Goal: Task Accomplishment & Management: Manage account settings

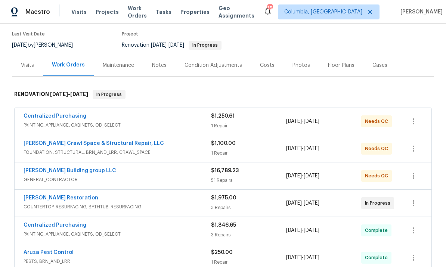
scroll to position [61, 0]
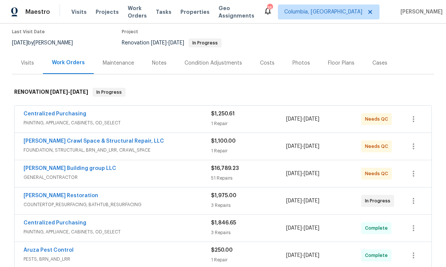
click at [72, 166] on link "[PERSON_NAME] Building group LLC" at bounding box center [70, 168] width 93 height 5
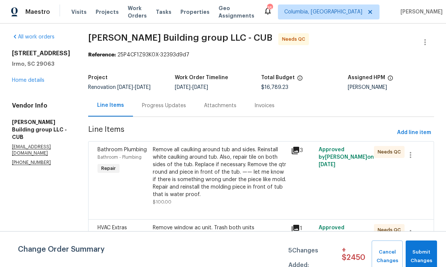
scroll to position [2, 0]
click at [35, 78] on link "Home details" at bounding box center [28, 80] width 32 height 5
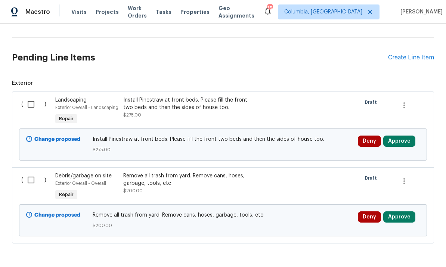
scroll to position [422, 0]
click at [203, 106] on div "Install Pinestraw at front beds. Please fill the front two beds and then the si…" at bounding box center [188, 104] width 131 height 15
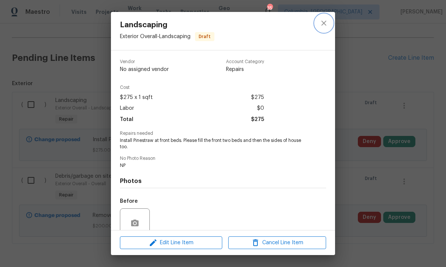
click at [330, 23] on button "close" at bounding box center [324, 23] width 18 height 18
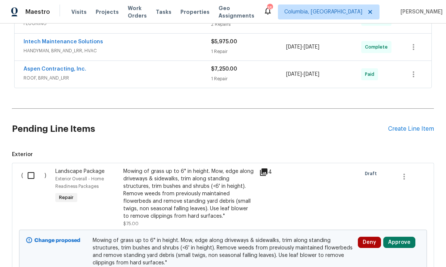
scroll to position [435, 0]
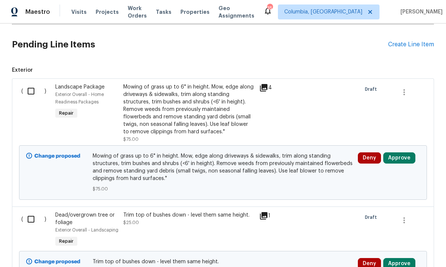
click at [31, 87] on input "checkbox" at bounding box center [33, 91] width 21 height 16
checkbox input "true"
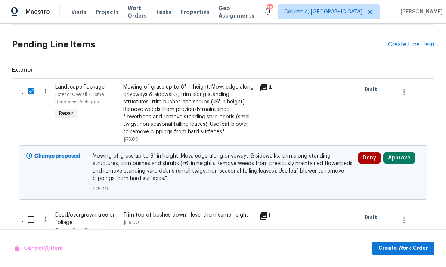
click at [29, 212] on input "checkbox" at bounding box center [33, 219] width 21 height 16
checkbox input "true"
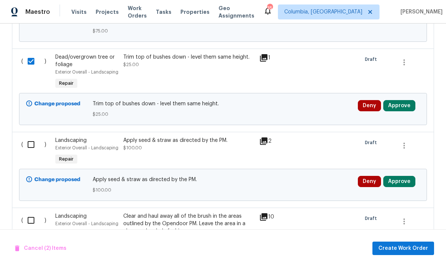
click at [33, 146] on input "checkbox" at bounding box center [33, 145] width 21 height 16
checkbox input "true"
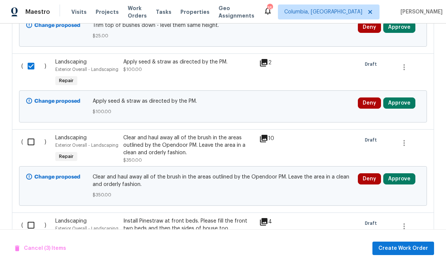
click at [24, 147] on input "checkbox" at bounding box center [33, 142] width 21 height 16
checkbox input "true"
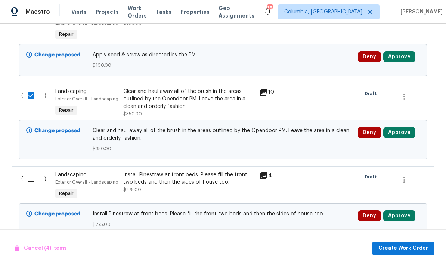
scroll to position [778, 0]
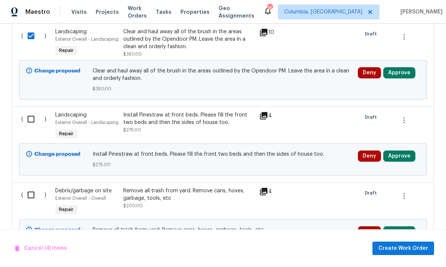
click at [32, 124] on input "checkbox" at bounding box center [33, 119] width 21 height 16
checkbox input "true"
click at [34, 198] on input "checkbox" at bounding box center [33, 195] width 21 height 16
checkbox input "true"
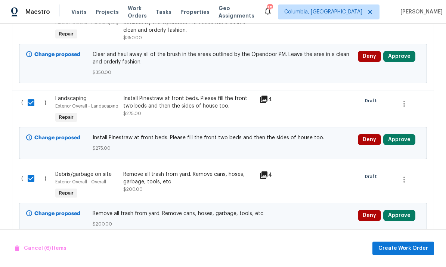
scroll to position [794, 0]
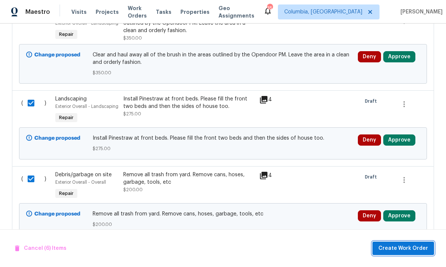
click at [405, 248] on span "Create Work Order" at bounding box center [403, 248] width 50 height 9
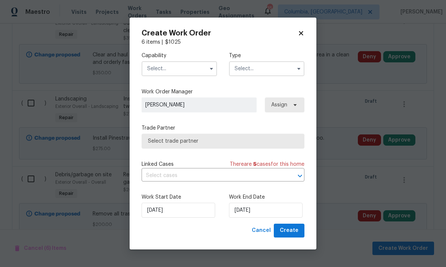
checkbox input "false"
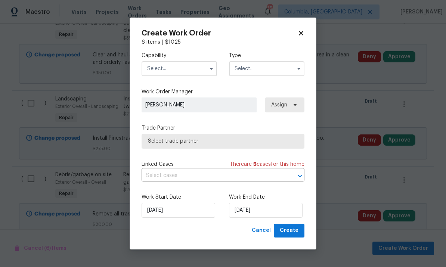
checkbox input "false"
click at [173, 66] on input "text" at bounding box center [178, 68] width 75 height 15
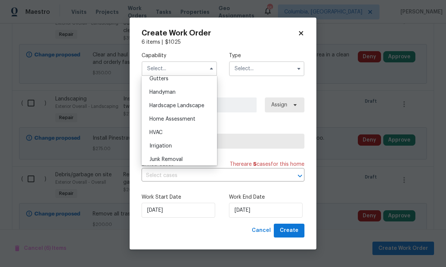
scroll to position [402, 0]
click at [194, 105] on span "Hardscape Landscape" at bounding box center [176, 106] width 55 height 5
type input "Hardscape Landscape"
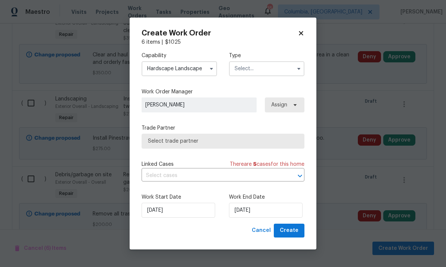
click at [253, 64] on input "text" at bounding box center [266, 68] width 75 height 15
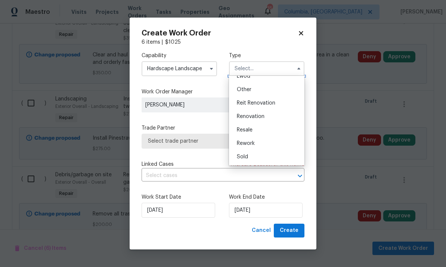
scroll to position [89, 0]
click at [263, 117] on span "Renovation" at bounding box center [251, 116] width 28 height 5
type input "Renovation"
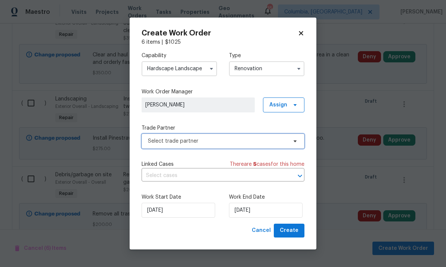
click at [193, 141] on span "Select trade partner" at bounding box center [217, 140] width 139 height 7
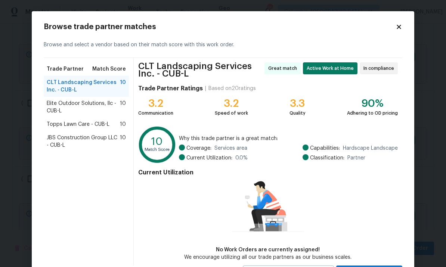
click at [104, 105] on span "Elite Outdoor Solutions, llc - CUB-L" at bounding box center [83, 107] width 73 height 15
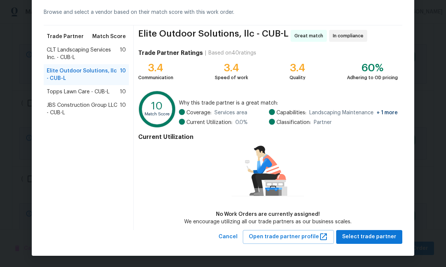
scroll to position [32, 0]
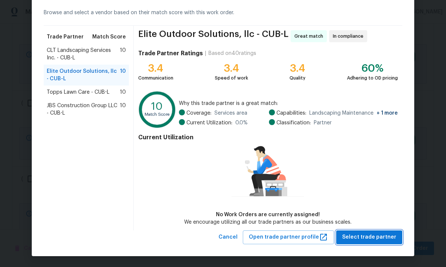
click at [358, 238] on span "Select trade partner" at bounding box center [369, 236] width 54 height 9
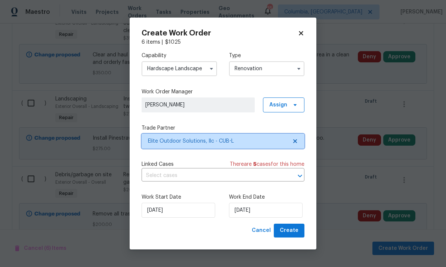
scroll to position [0, 0]
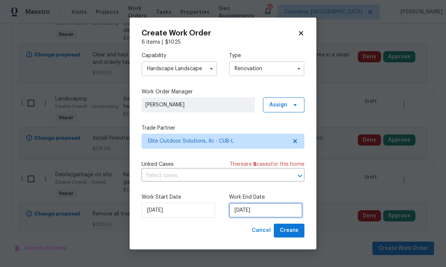
click at [281, 209] on input "[DATE]" at bounding box center [266, 210] width 74 height 15
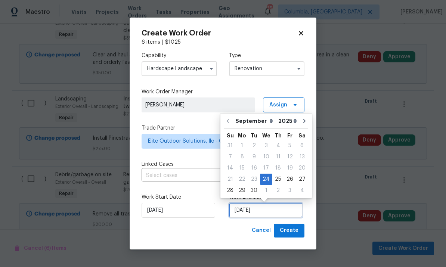
scroll to position [28, 0]
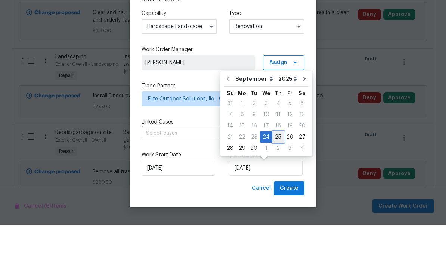
click at [275, 174] on div "25" at bounding box center [278, 179] width 12 height 10
type input "9/25/2025"
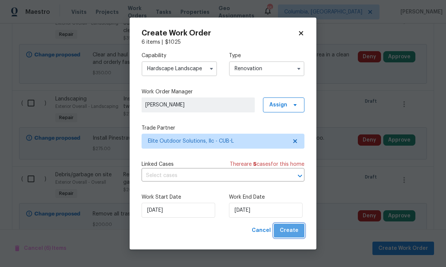
click at [291, 233] on span "Create" at bounding box center [288, 230] width 19 height 9
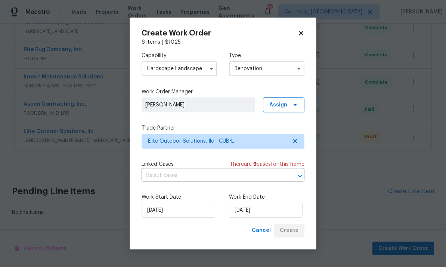
scroll to position [288, 0]
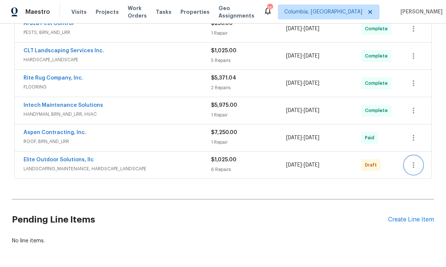
click at [413, 162] on icon "button" at bounding box center [412, 165] width 1 height 6
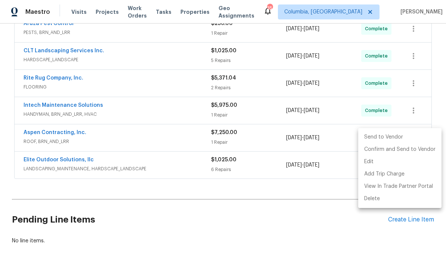
click at [385, 134] on li "Send to Vendor" at bounding box center [399, 137] width 83 height 12
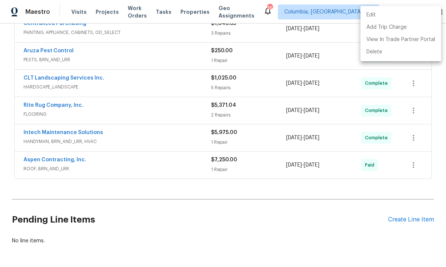
click at [85, 51] on div at bounding box center [223, 133] width 446 height 267
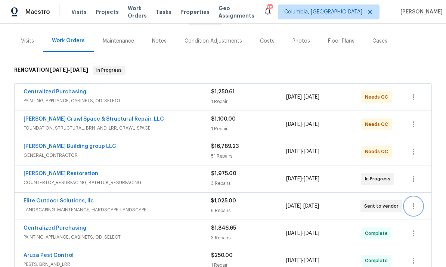
scroll to position [84, 0]
click at [56, 198] on link "Elite Outdoor Solutions, llc" at bounding box center [59, 200] width 70 height 5
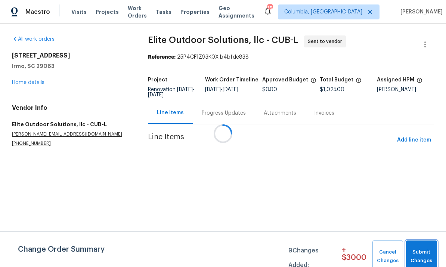
click at [418, 255] on span "Submit Changes" at bounding box center [421, 256] width 24 height 17
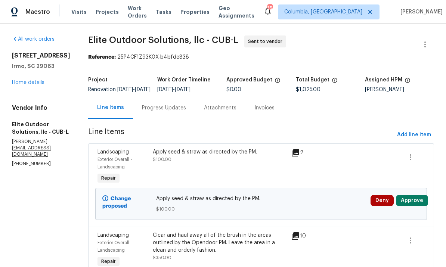
click at [151, 118] on div "Progress Updates" at bounding box center [164, 108] width 62 height 22
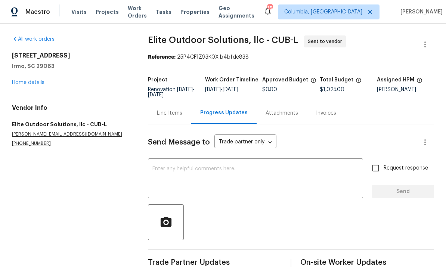
click at [198, 173] on textarea at bounding box center [255, 179] width 206 height 26
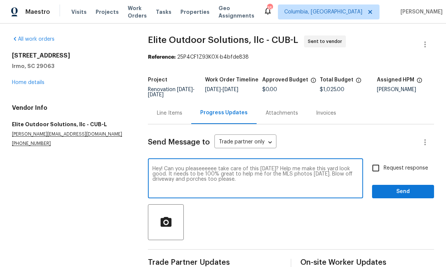
type textarea "Hey! Can you pleaseeeeee take care of this tomorrow? Help me make this yard loo…"
click at [403, 193] on span "Send" at bounding box center [403, 191] width 50 height 9
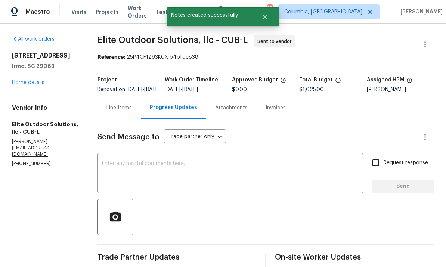
click at [14, 84] on link "Home details" at bounding box center [28, 82] width 32 height 5
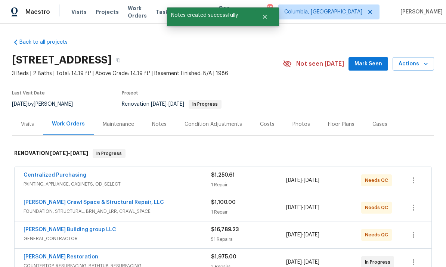
click at [70, 232] on link "[PERSON_NAME] Building group LLC" at bounding box center [70, 229] width 93 height 5
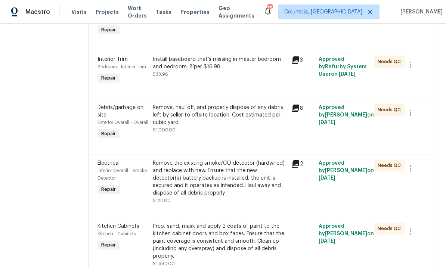
scroll to position [504, 0]
click at [255, 126] on div "Remove, haul off, and properly dispose of any debris left by seller to offsite …" at bounding box center [220, 114] width 134 height 22
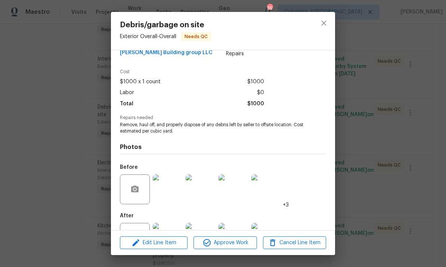
scroll to position [25, 0]
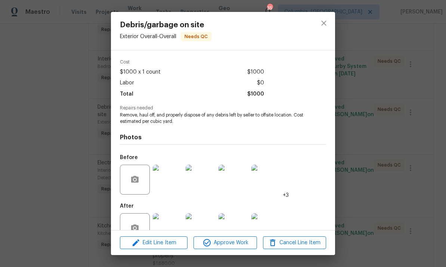
click at [167, 184] on img at bounding box center [168, 180] width 30 height 30
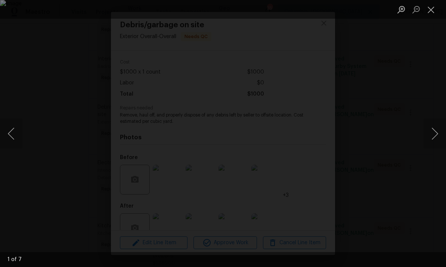
click at [430, 135] on button "Next image" at bounding box center [434, 134] width 22 height 30
click at [434, 133] on button "Next image" at bounding box center [434, 134] width 22 height 30
click at [440, 134] on button "Next image" at bounding box center [434, 134] width 22 height 30
click at [436, 132] on button "Next image" at bounding box center [434, 134] width 22 height 30
click at [435, 129] on button "Next image" at bounding box center [434, 134] width 22 height 30
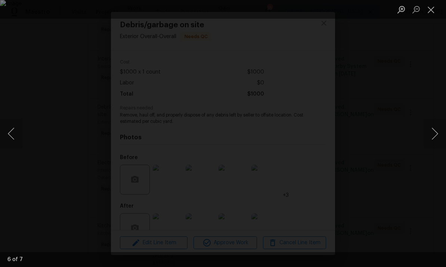
click at [429, 10] on button "Close lightbox" at bounding box center [430, 9] width 15 height 13
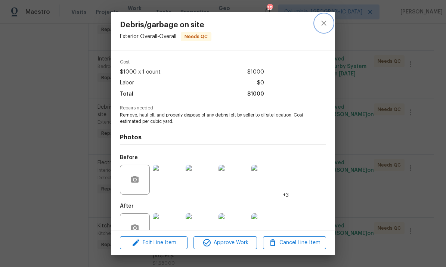
click at [321, 24] on icon "close" at bounding box center [323, 23] width 9 height 9
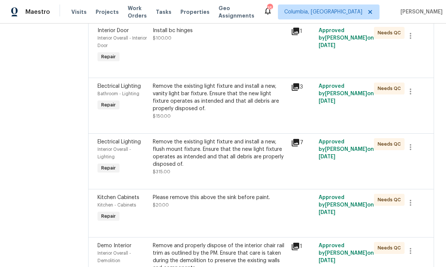
scroll to position [952, 0]
click at [212, 62] on div "Install bc hinges $100.00" at bounding box center [219, 45] width 138 height 42
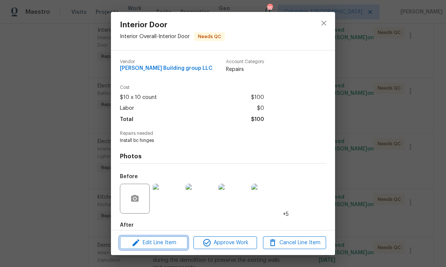
click at [160, 241] on span "Edit Line Item" at bounding box center [153, 242] width 63 height 9
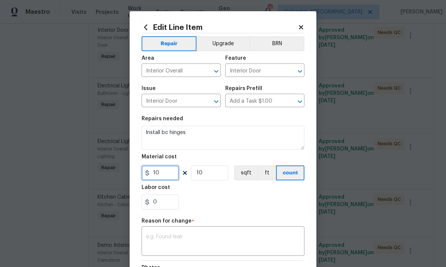
click at [159, 176] on input "10" at bounding box center [159, 172] width 37 height 15
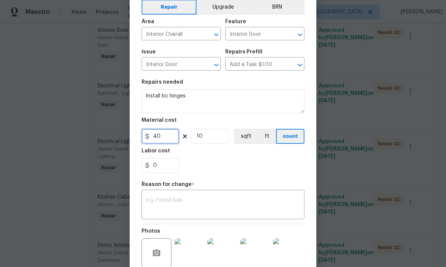
scroll to position [38, 0]
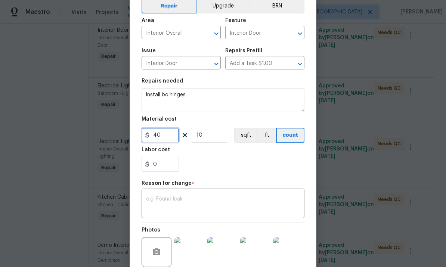
type input "40"
click at [193, 209] on textarea at bounding box center [223, 204] width 154 height 16
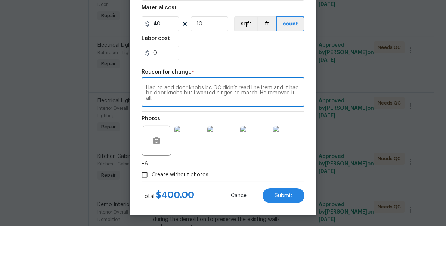
scroll to position [28, 0]
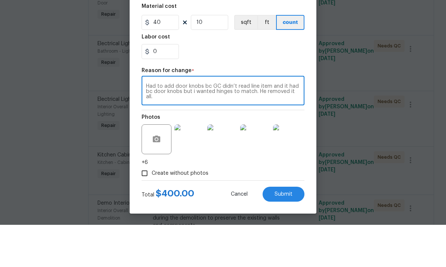
type textarea "Had to add door knobs bc GC didn’t read line item and it had bc door knobs but …"
click at [280, 234] on span "Submit" at bounding box center [283, 237] width 18 height 6
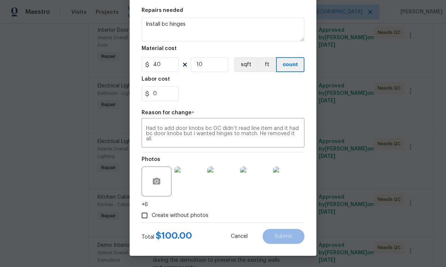
type input "10"
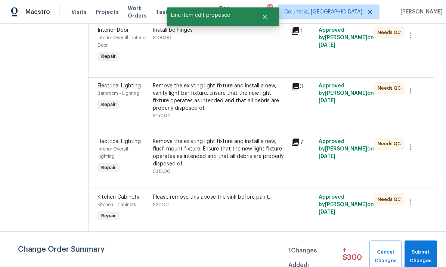
scroll to position [0, 0]
click at [421, 254] on span "Submit Changes" at bounding box center [420, 256] width 25 height 17
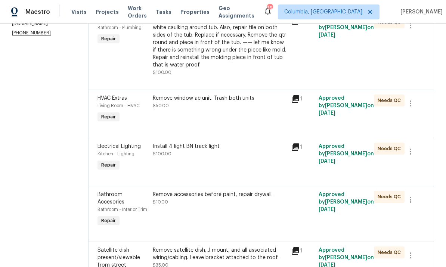
scroll to position [131, 0]
click at [218, 141] on div "Install 4 light BN track light $100.00" at bounding box center [219, 158] width 138 height 34
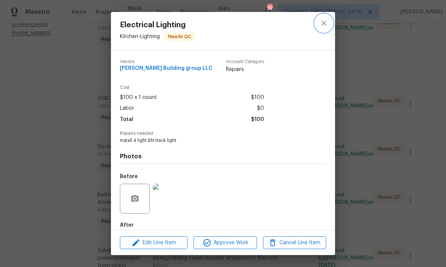
click at [326, 22] on icon "close" at bounding box center [323, 23] width 9 height 9
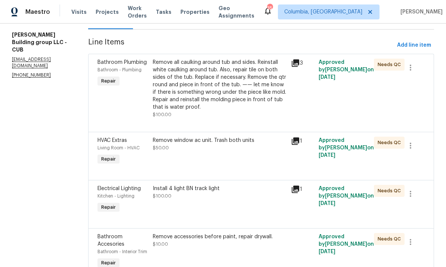
scroll to position [97, 0]
